Goal: Navigation & Orientation: Find specific page/section

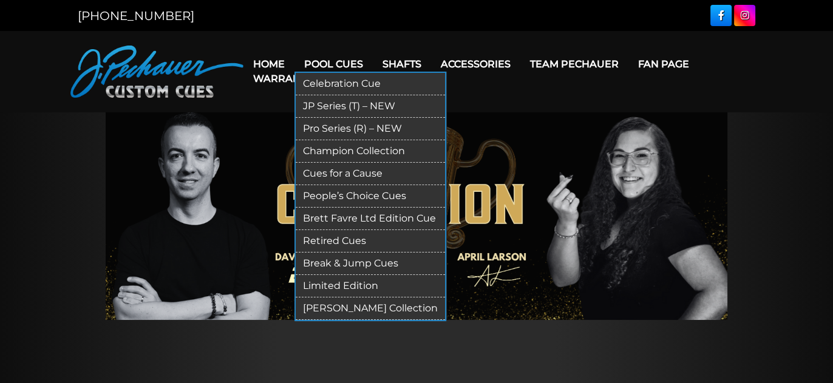
click at [334, 123] on link "Pro Series (R) – NEW" at bounding box center [370, 129] width 149 height 22
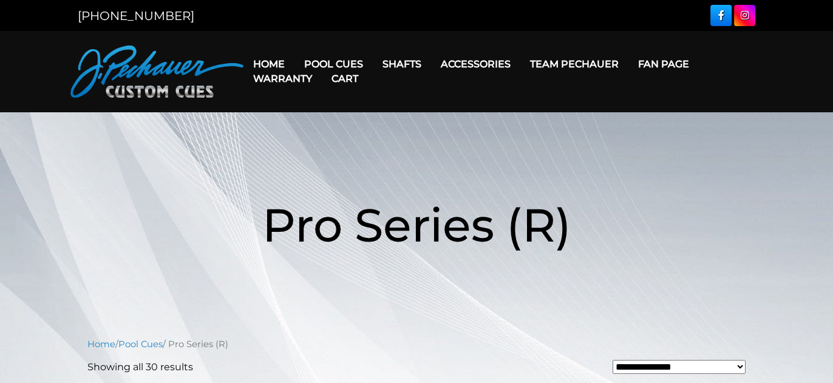
click at [177, 58] on img at bounding box center [156, 72] width 173 height 52
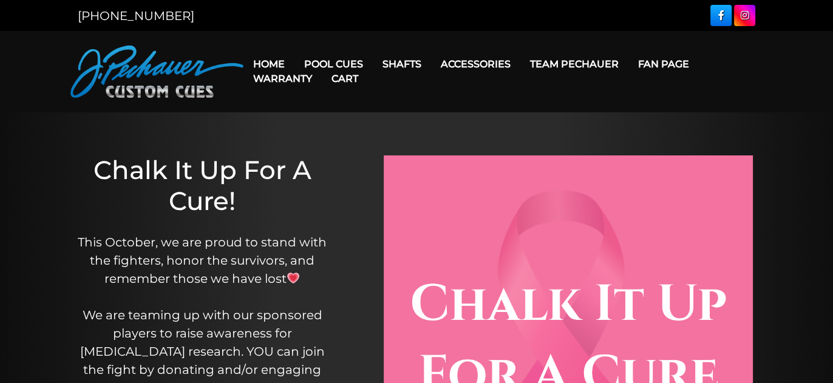
click at [140, 66] on img at bounding box center [156, 72] width 173 height 52
